Goal: Navigation & Orientation: Find specific page/section

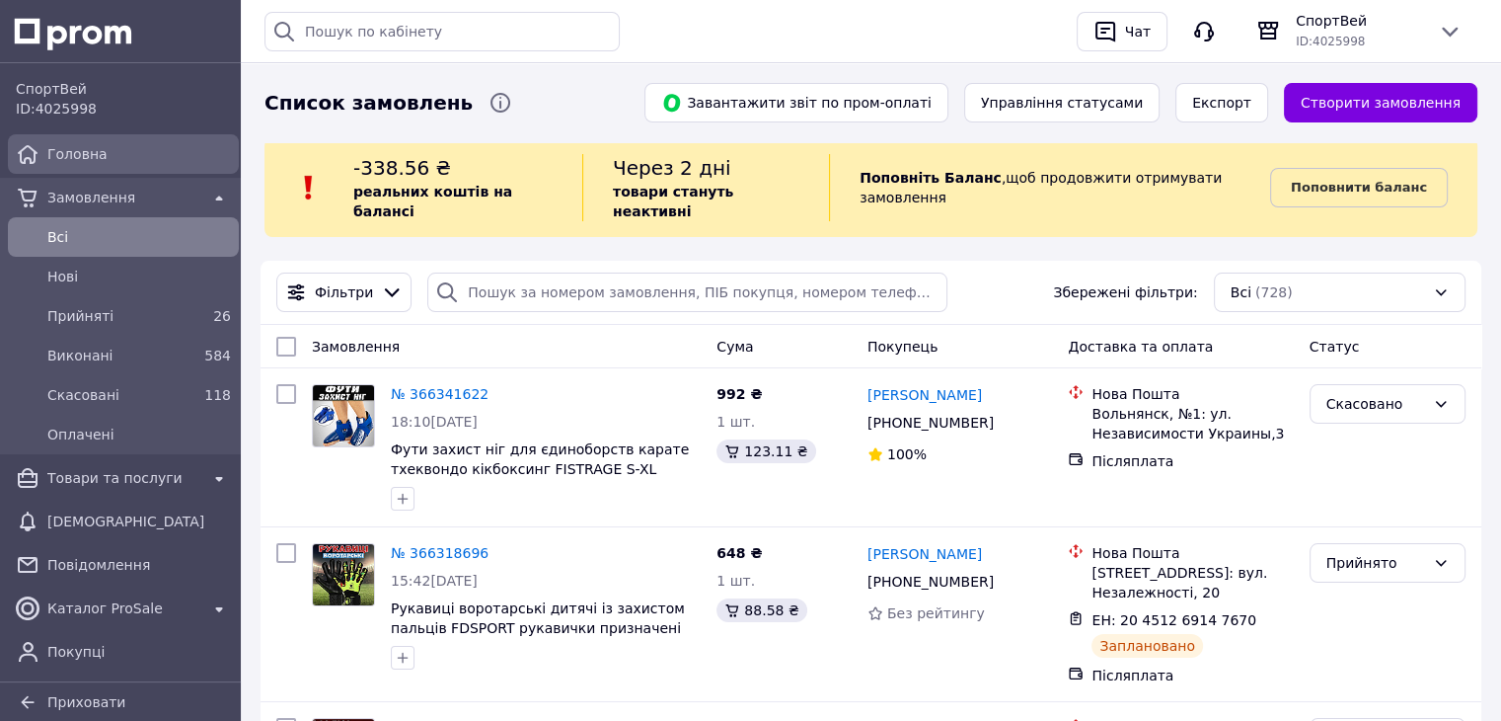
click at [134, 159] on span "Головна" at bounding box center [139, 154] width 184 height 20
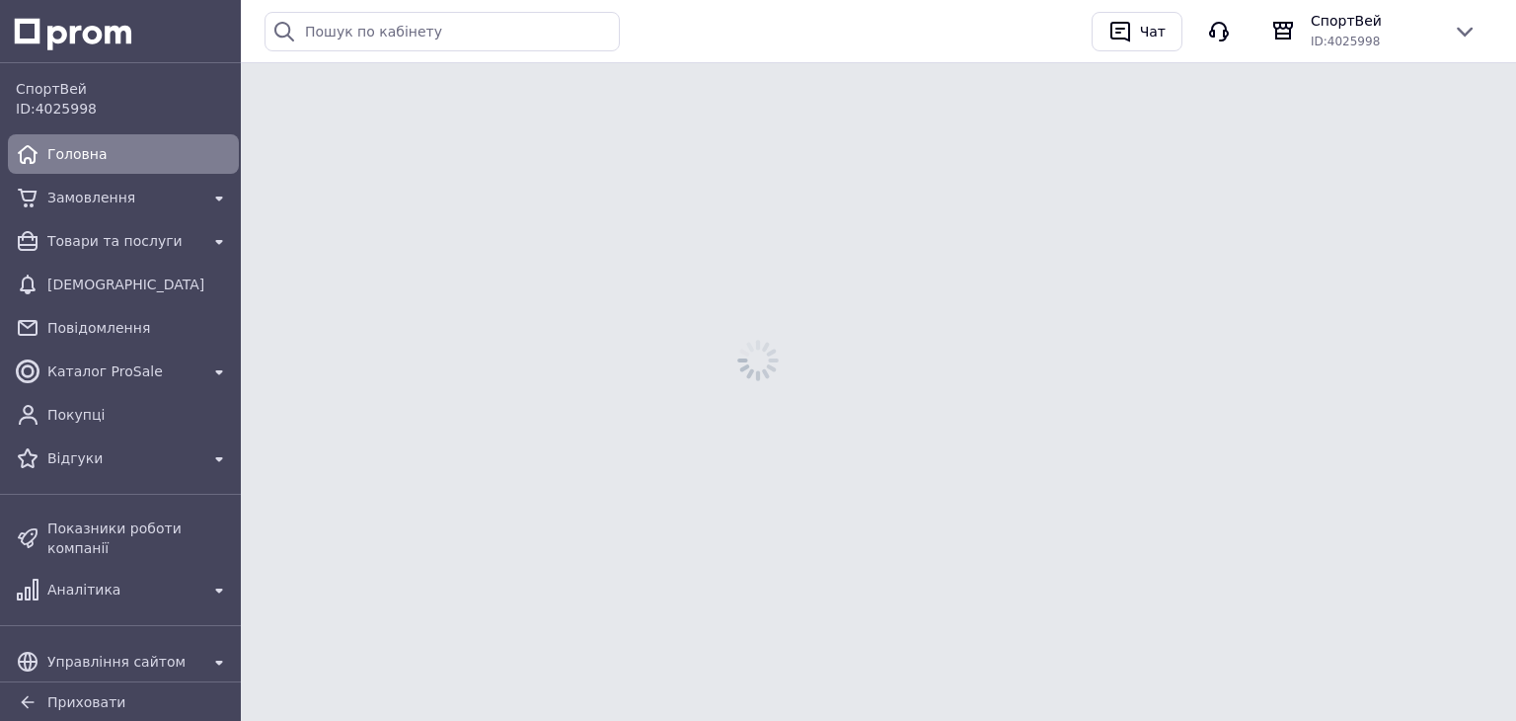
click at [134, 159] on span "Головна" at bounding box center [139, 154] width 184 height 20
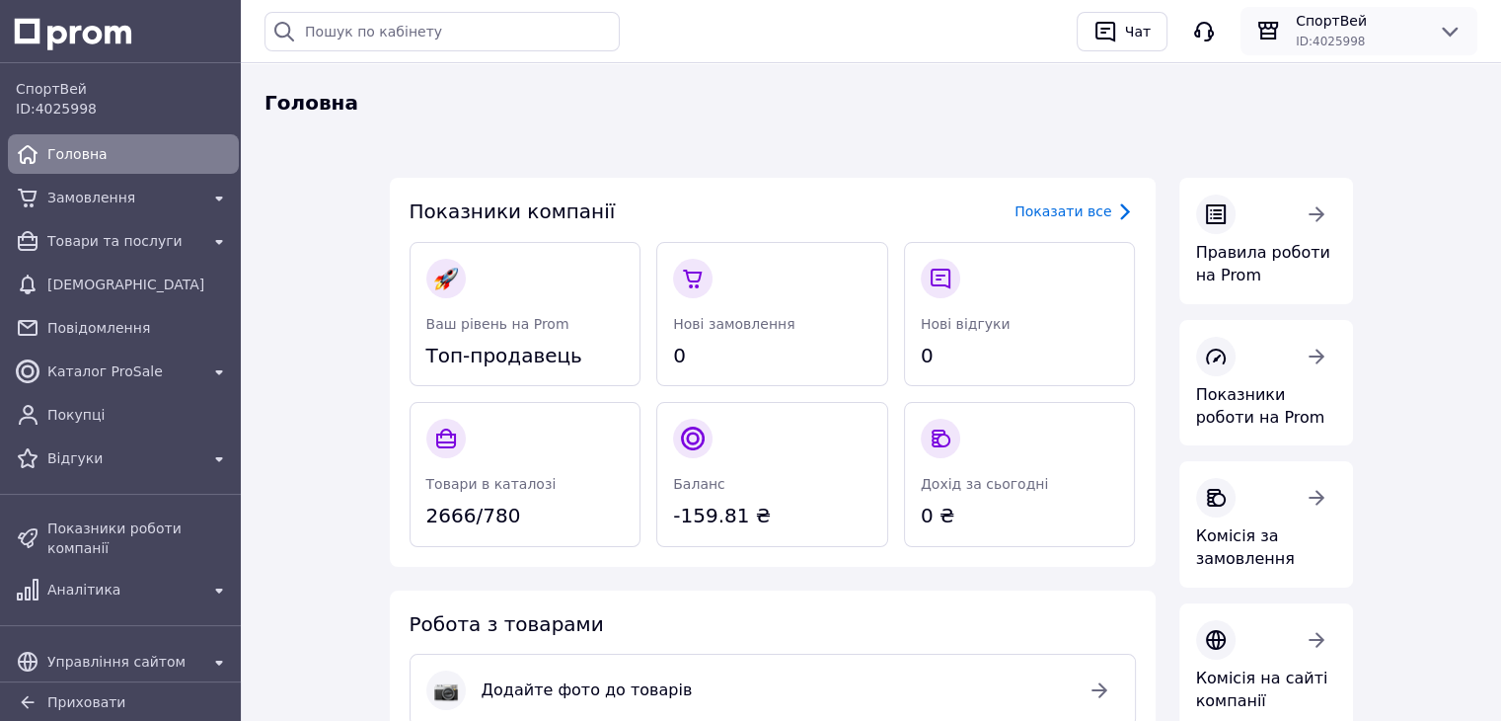
click at [1457, 27] on icon at bounding box center [1450, 32] width 24 height 24
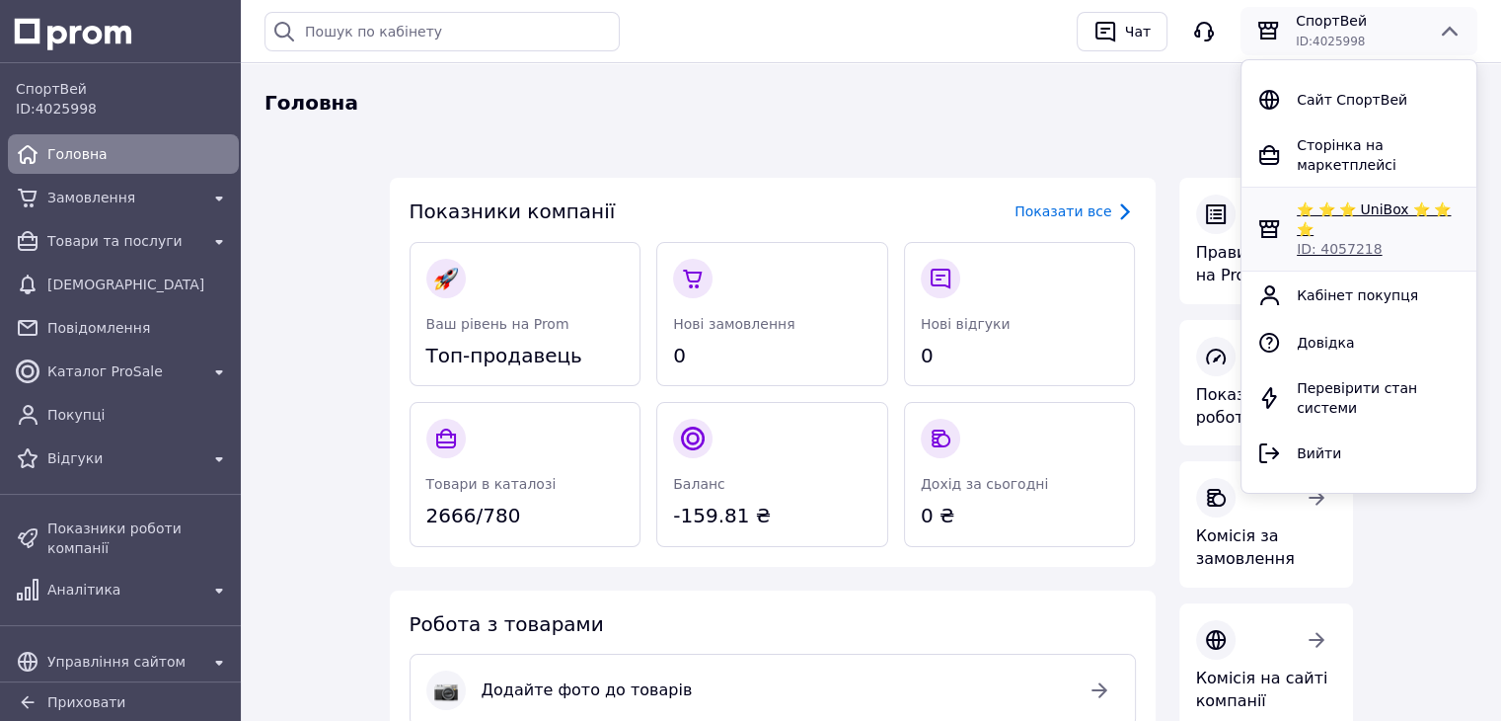
click at [1362, 201] on span "⭐ ⭐ ⭐ UniBox ⭐ ⭐ ⭐" at bounding box center [1374, 219] width 154 height 36
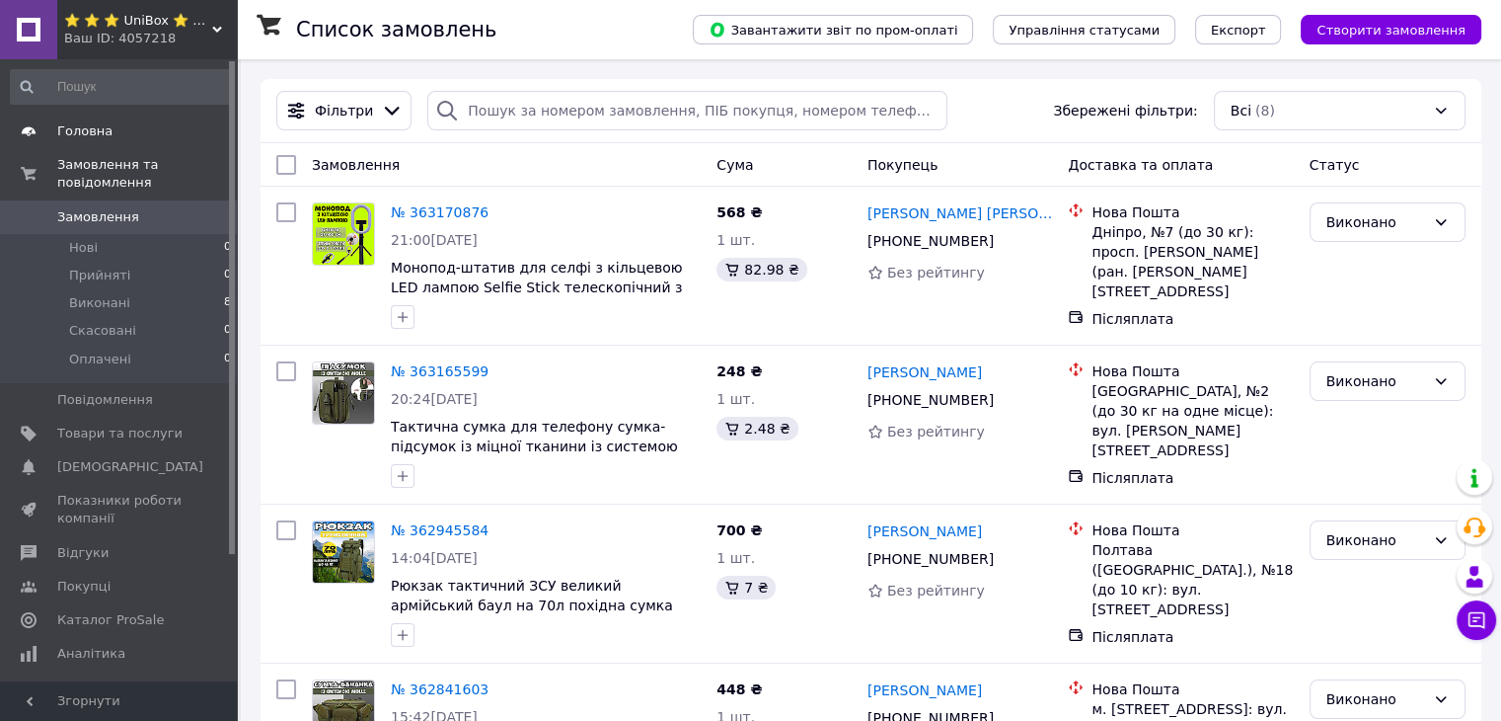
click at [108, 124] on span "Головна" at bounding box center [119, 131] width 125 height 18
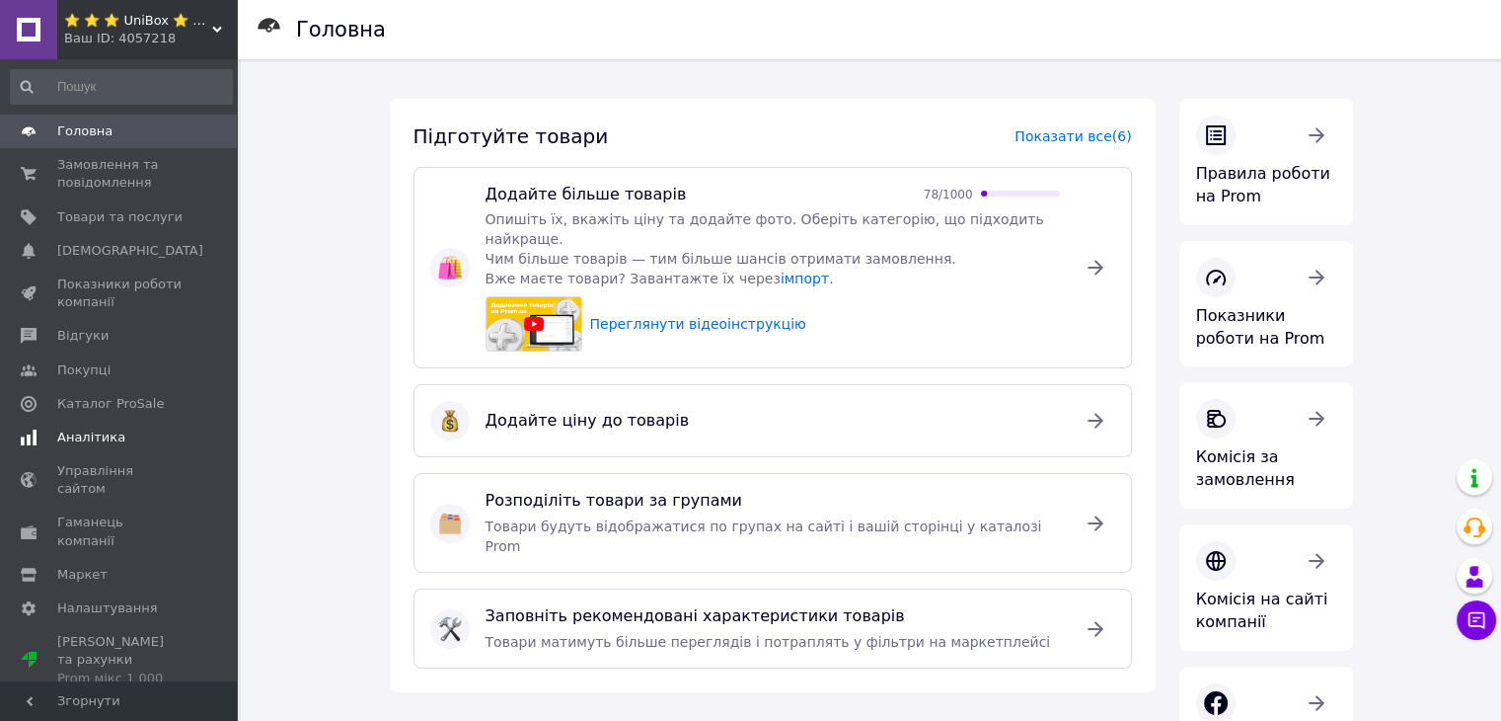
click at [105, 439] on span "Аналітика" at bounding box center [91, 437] width 68 height 18
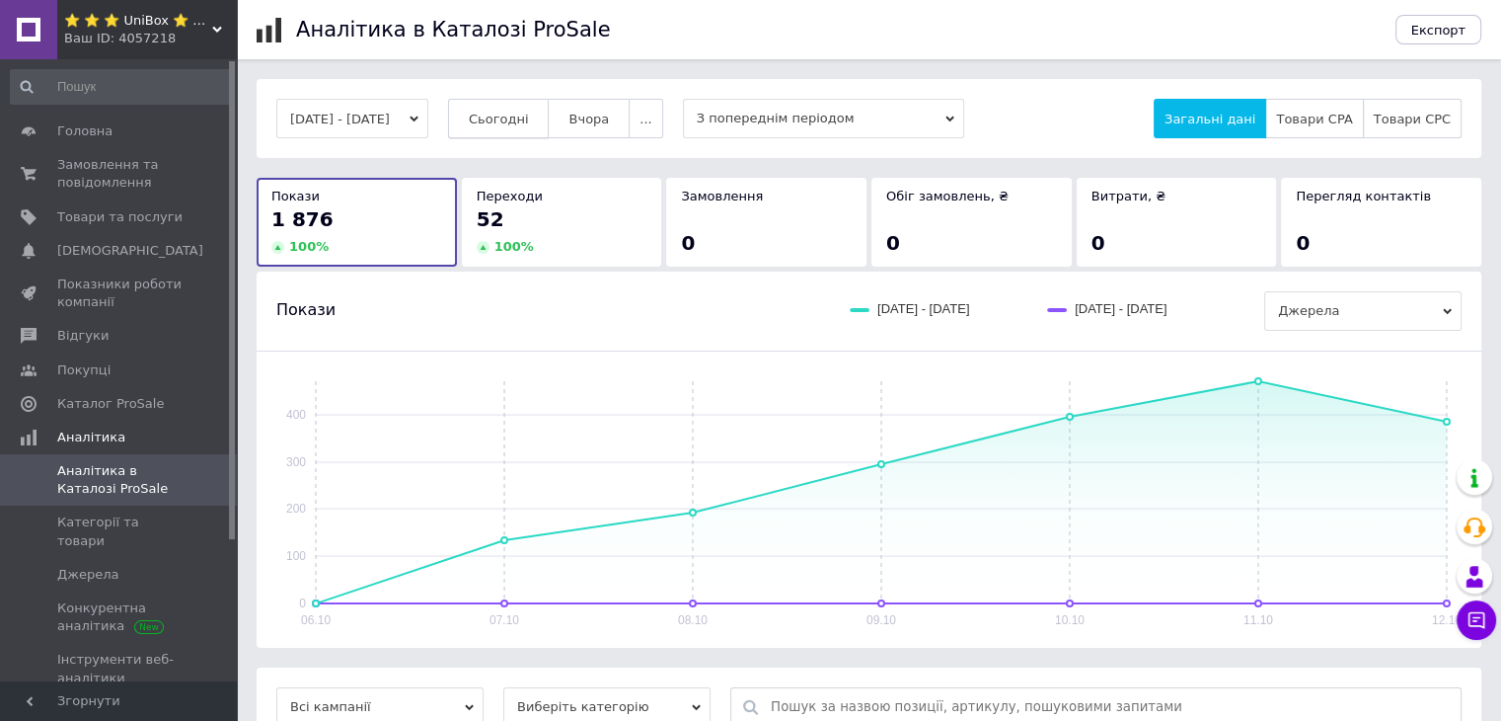
click at [505, 115] on span "Сьогодні" at bounding box center [499, 119] width 60 height 15
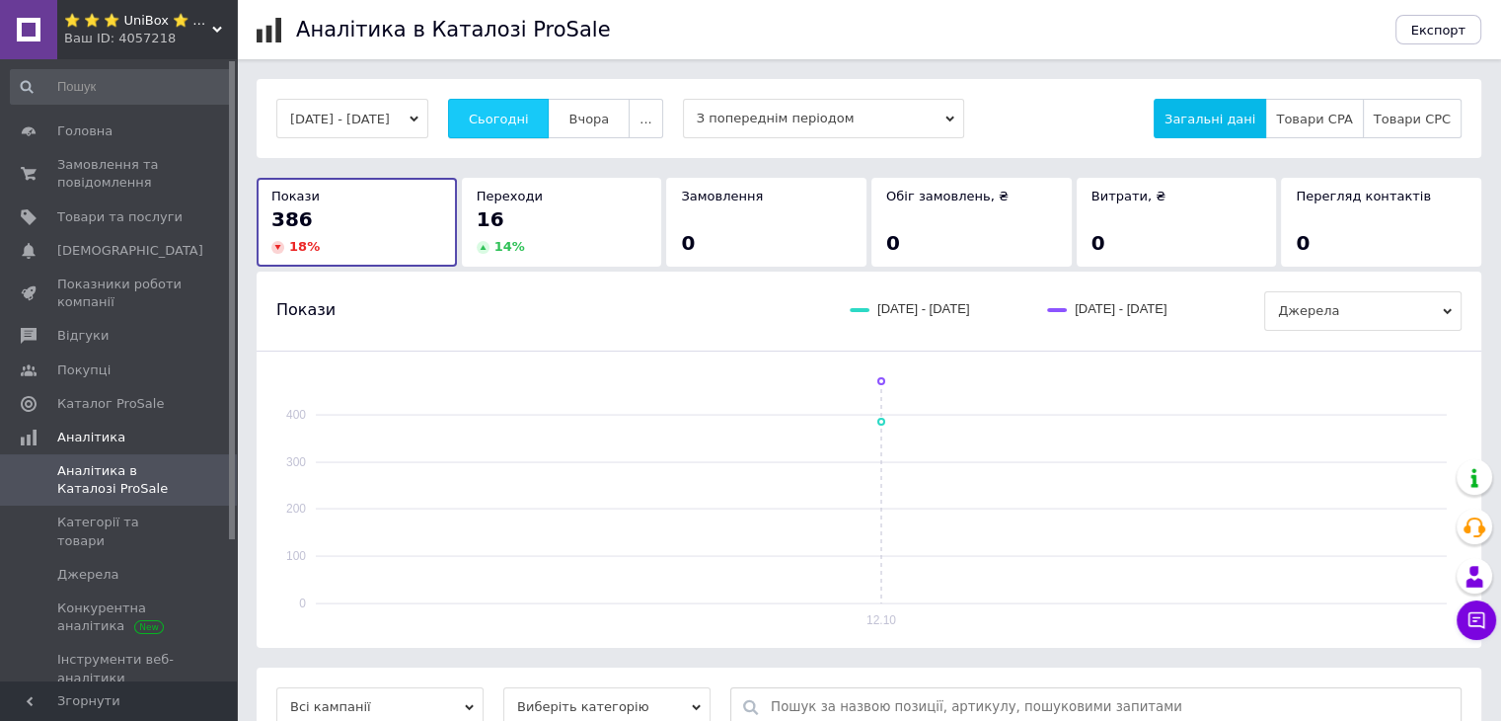
click at [524, 116] on span "Сьогодні" at bounding box center [499, 119] width 60 height 15
click at [205, 28] on span "⭐ ⭐ ⭐ UniBox ⭐ ⭐ ⭐" at bounding box center [138, 21] width 148 height 18
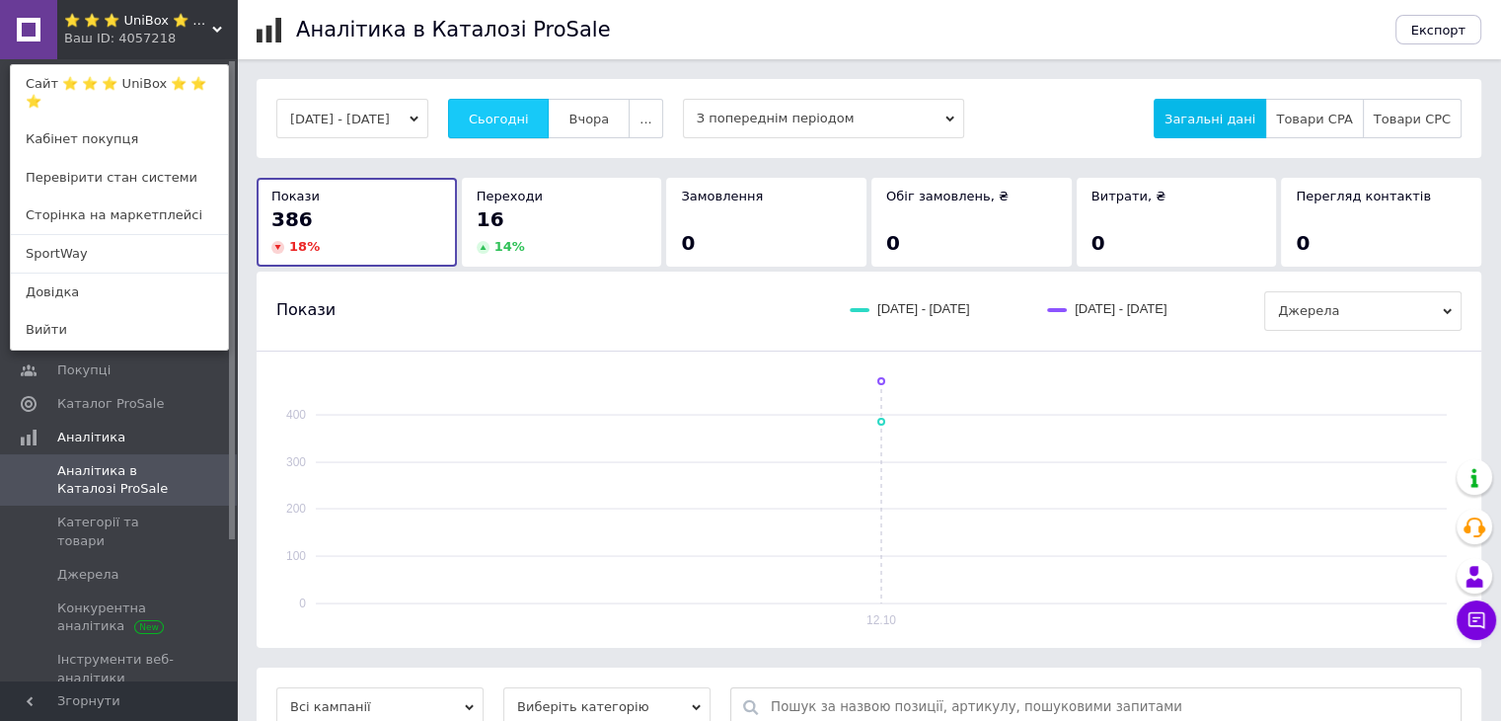
click at [515, 120] on span "Сьогодні" at bounding box center [499, 119] width 60 height 15
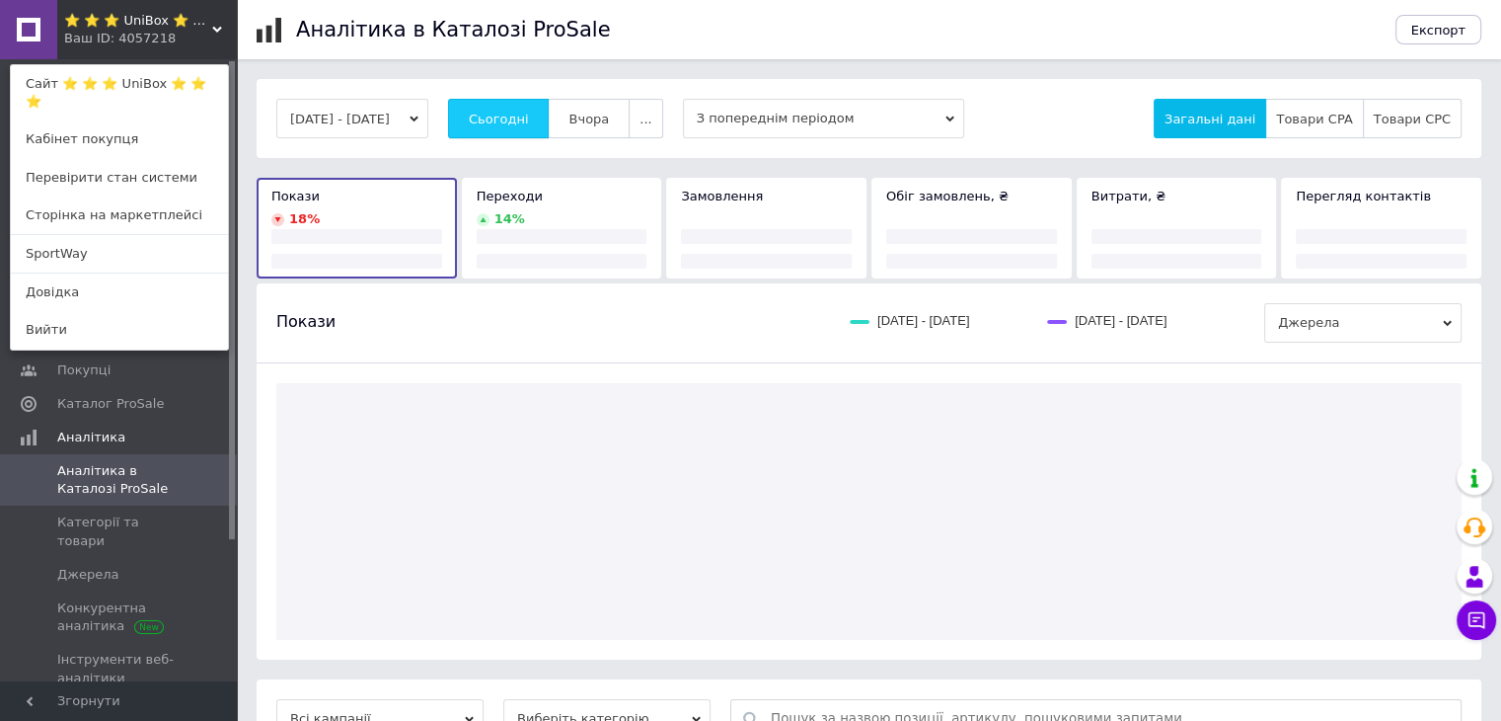
click at [515, 120] on span "Сьогодні" at bounding box center [499, 119] width 60 height 15
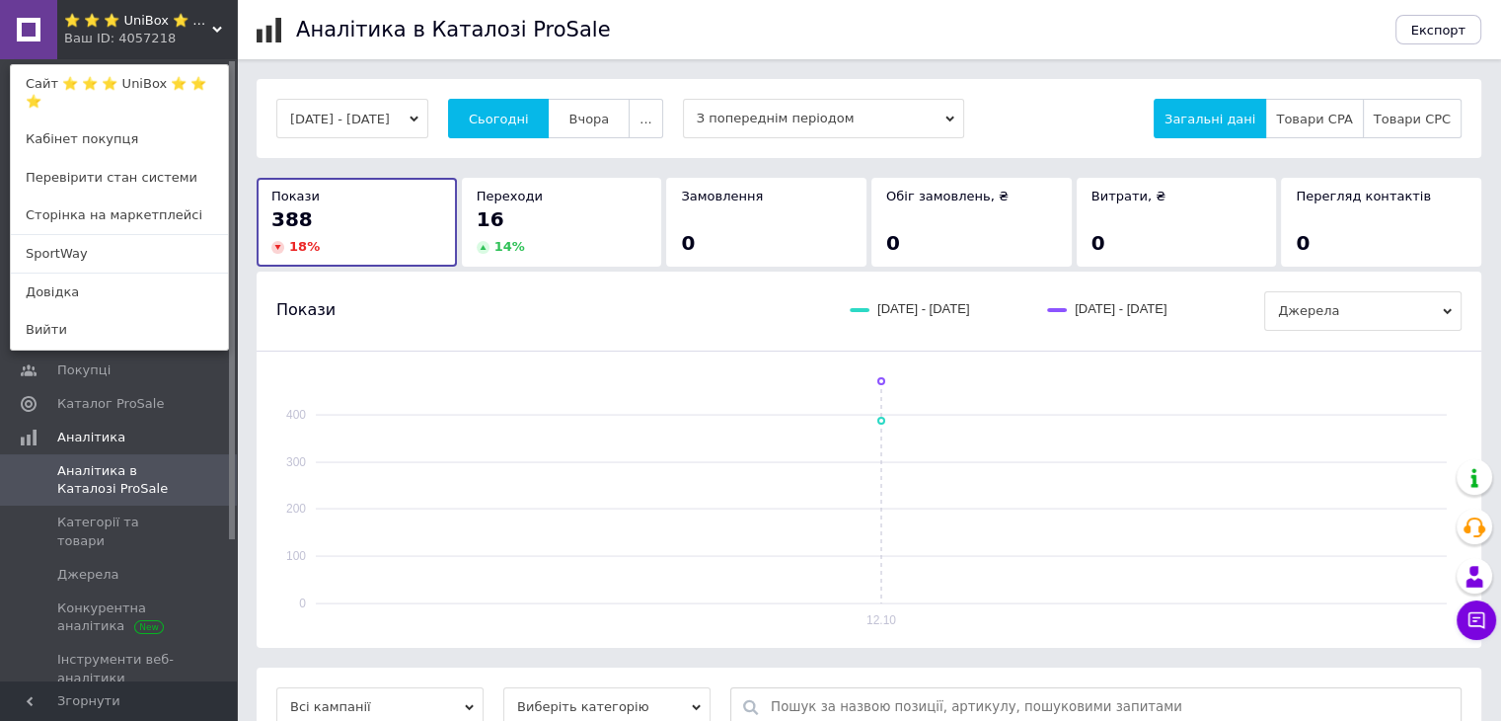
click at [216, 38] on div "⭐ ⭐ ⭐ UniBox ⭐ ⭐ ⭐ Ваш ID: 4057218 Сайт ⭐ ⭐ ⭐ UniBox ⭐ ⭐ ⭐ Кабінет покупця Пере…" at bounding box center [118, 29] width 237 height 59
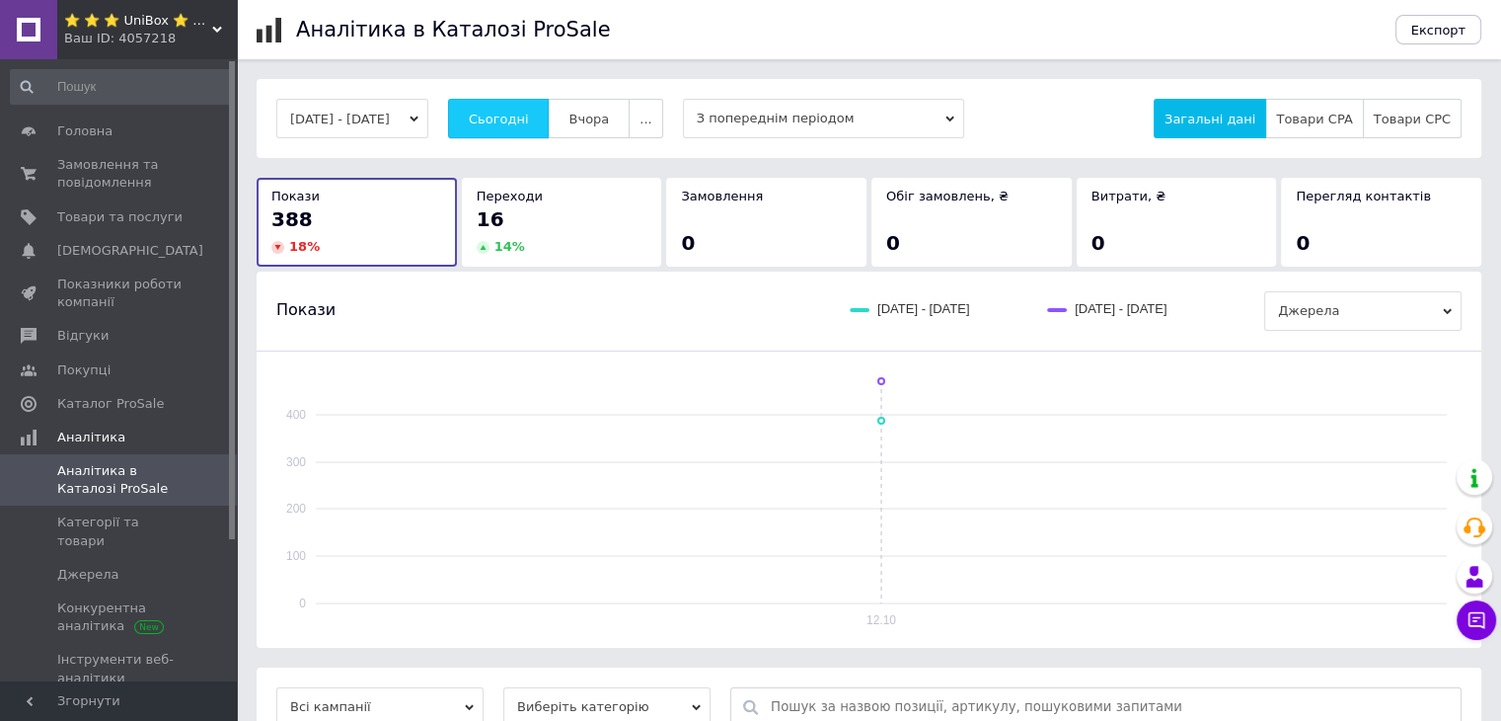
click at [513, 112] on span "Сьогодні" at bounding box center [499, 119] width 60 height 15
click at [125, 143] on link "Головна" at bounding box center [121, 132] width 243 height 34
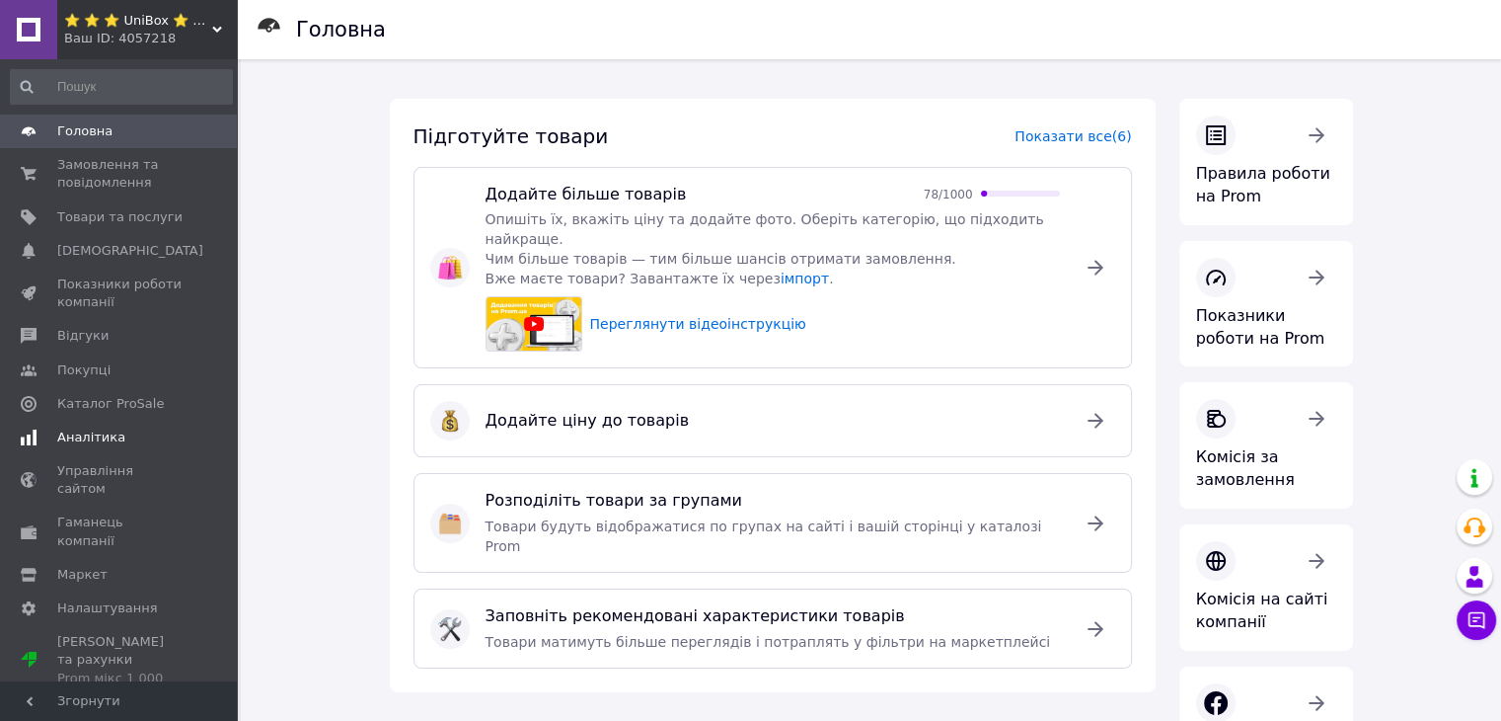
click at [99, 438] on span "Аналітика" at bounding box center [91, 437] width 68 height 18
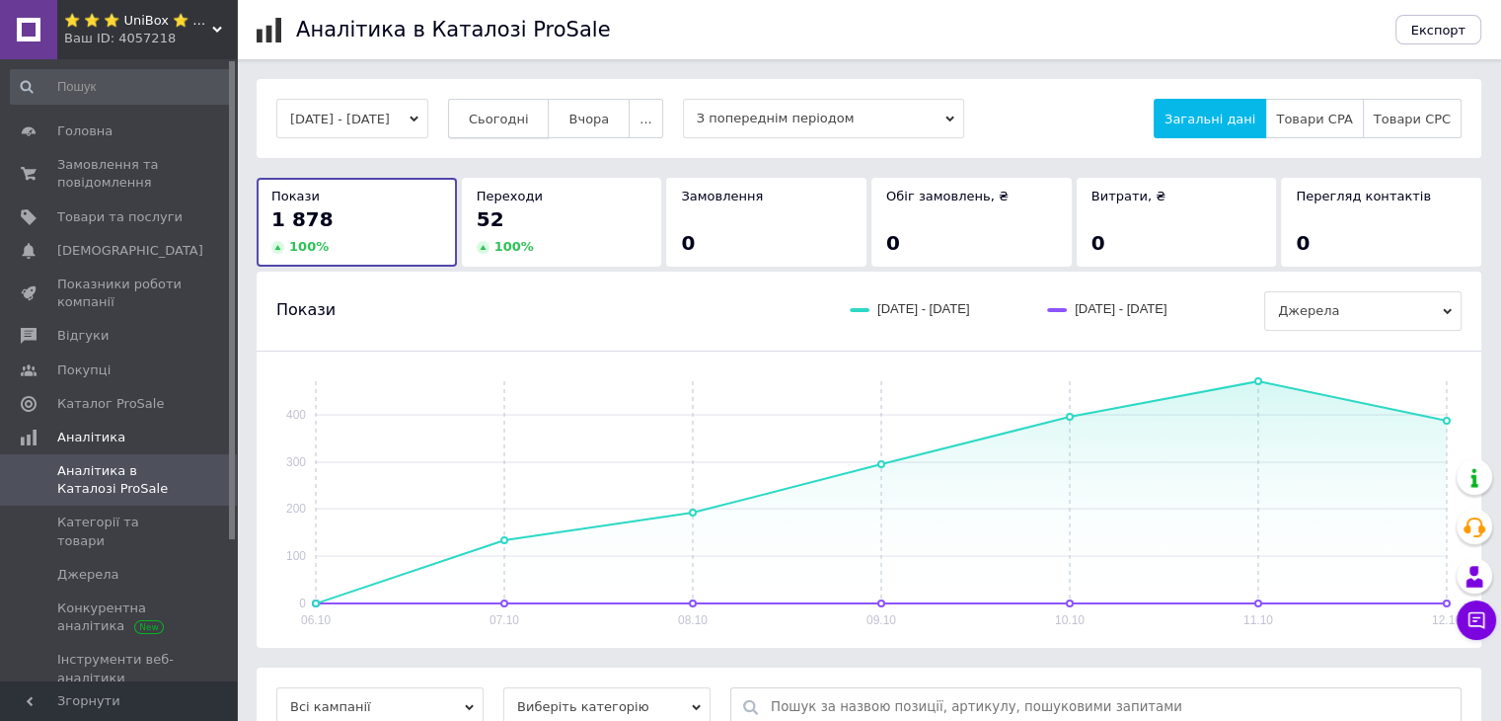
click at [502, 112] on span "Сьогодні" at bounding box center [499, 119] width 60 height 15
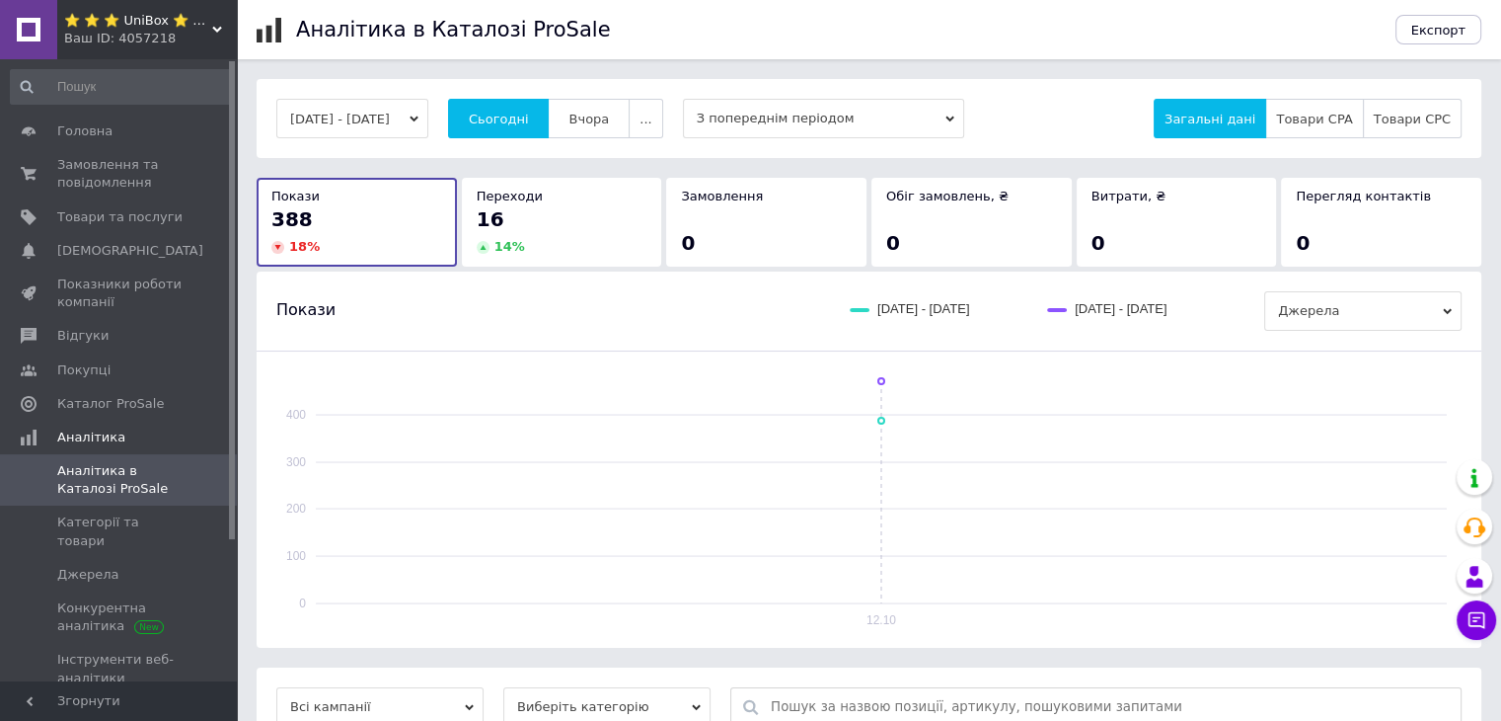
click at [212, 34] on icon at bounding box center [217, 30] width 10 height 10
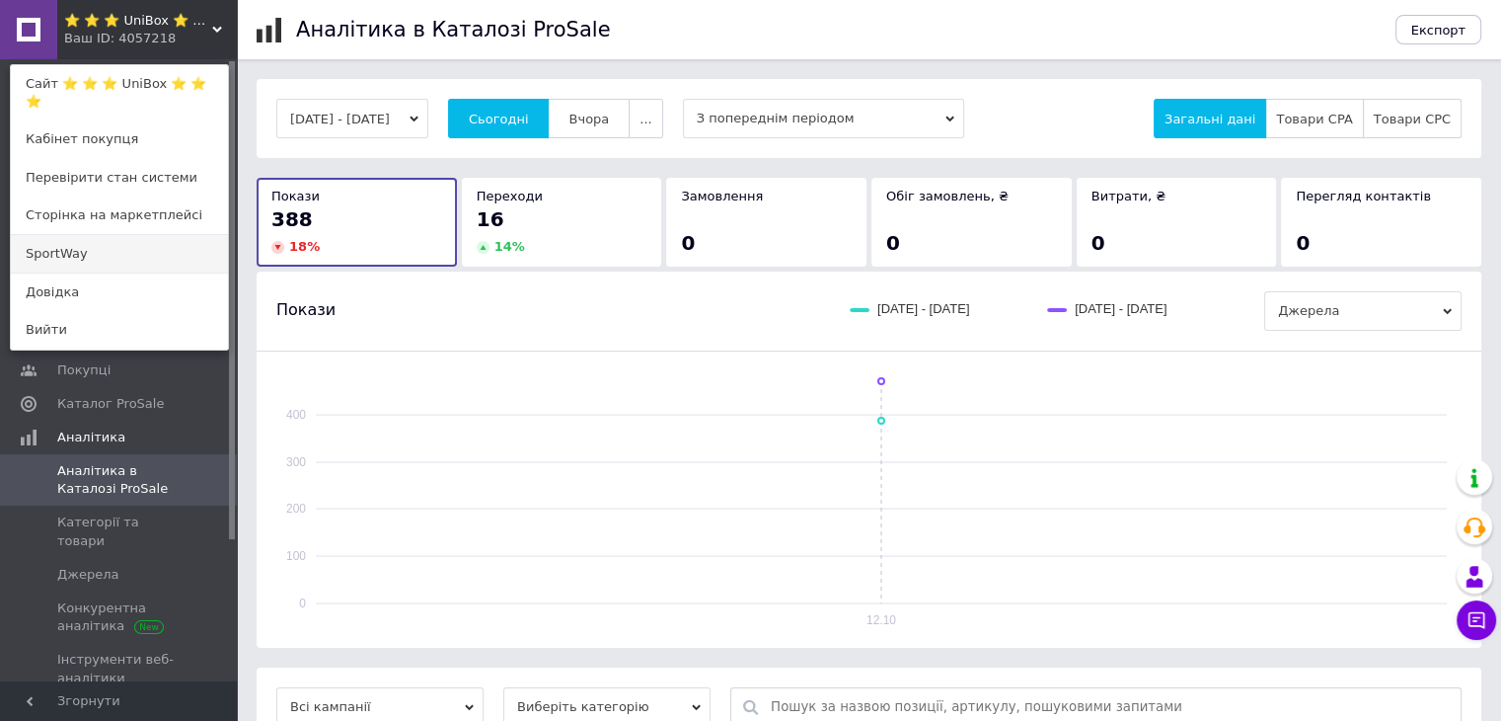
click at [97, 262] on link "SportWay" at bounding box center [119, 254] width 217 height 38
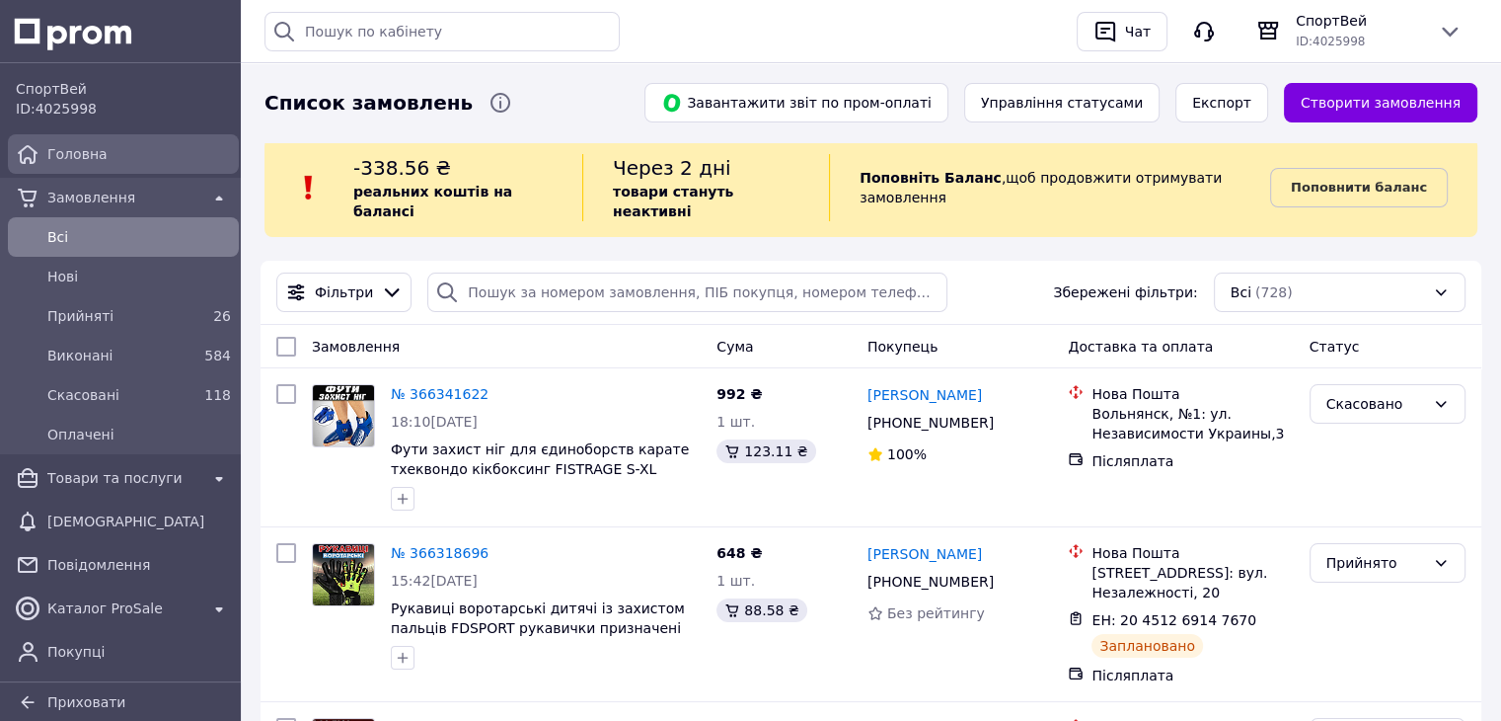
click at [93, 166] on div "Головна" at bounding box center [138, 154] width 191 height 28
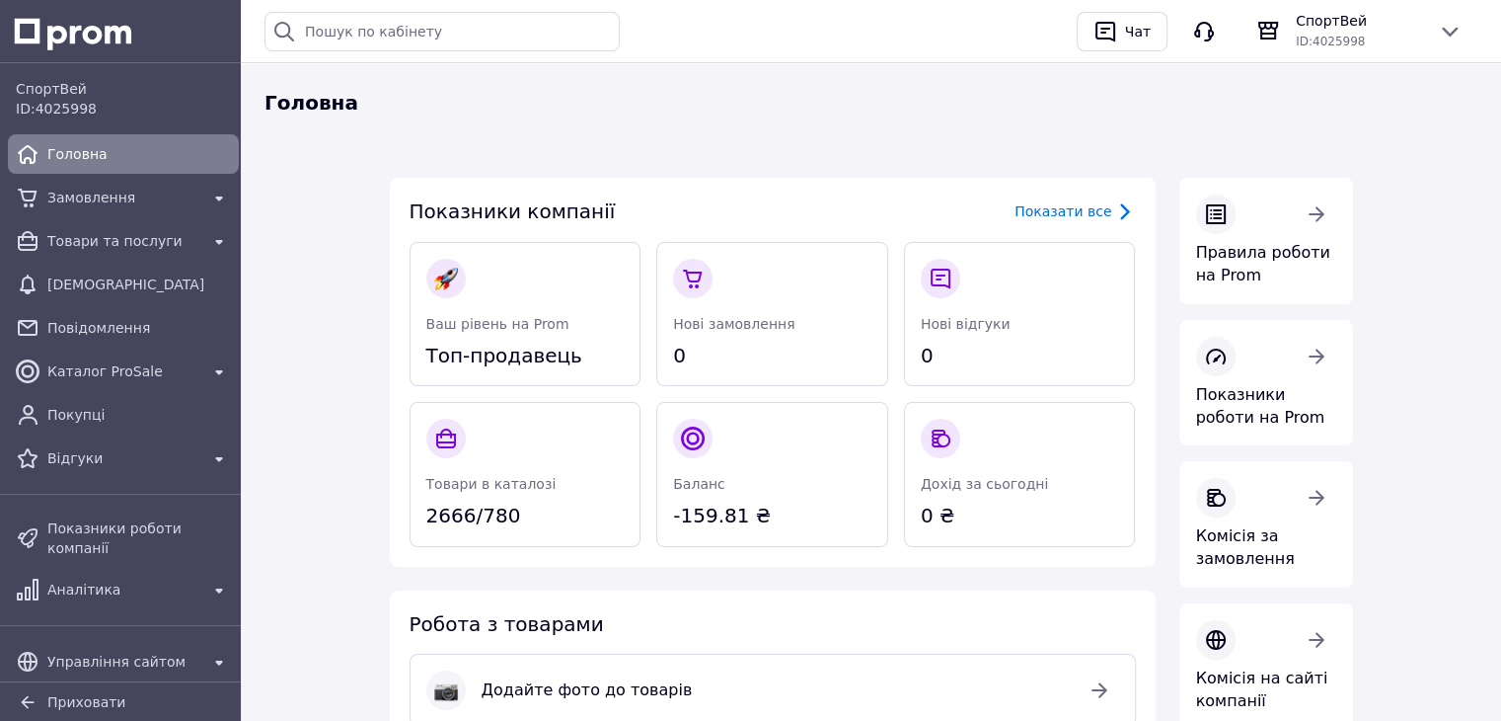
click at [1383, 253] on div "Головна Показники компанії Показати все Ваш рівень на Prom Топ-продавець Нові з…" at bounding box center [871, 692] width 1261 height 1266
click at [765, 289] on div at bounding box center [772, 278] width 214 height 39
